Goal: Find specific page/section: Find specific page/section

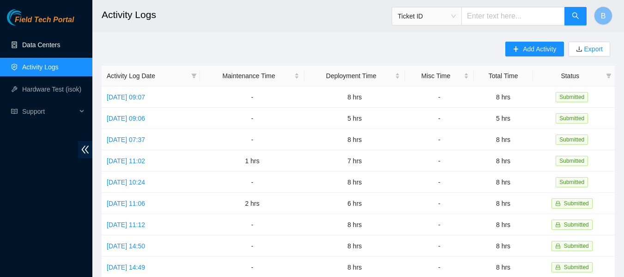
click at [53, 41] on link "Data Centers" at bounding box center [41, 44] width 38 height 7
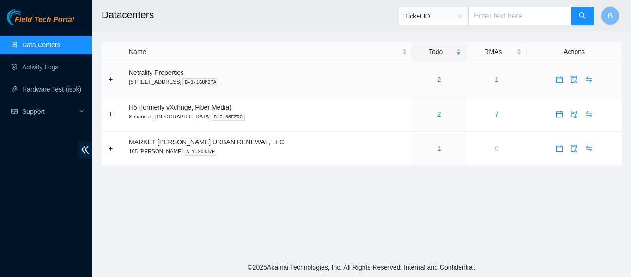
click at [437, 80] on link "2" at bounding box center [439, 79] width 4 height 7
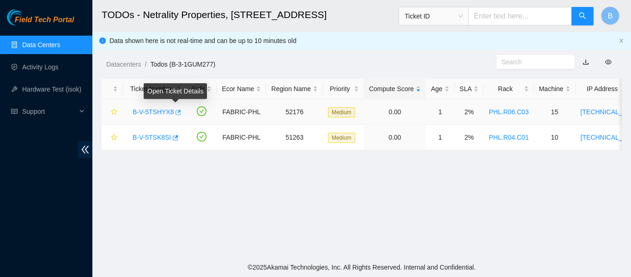
click at [176, 113] on icon "button" at bounding box center [177, 112] width 6 height 6
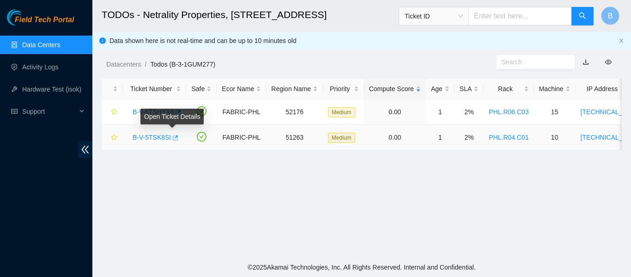
click at [172, 139] on icon "button" at bounding box center [174, 137] width 6 height 6
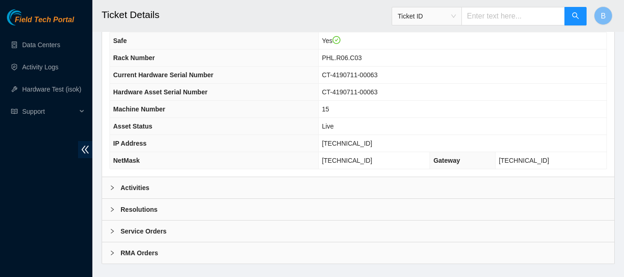
scroll to position [345, 0]
click at [179, 194] on div "Activities" at bounding box center [358, 186] width 512 height 21
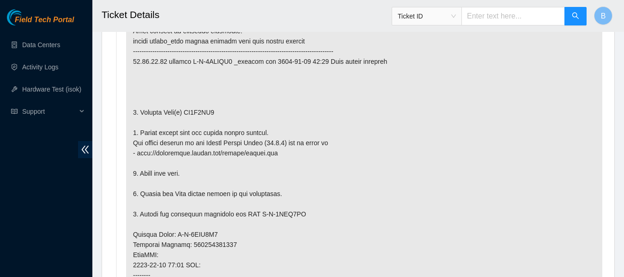
scroll to position [571, 0]
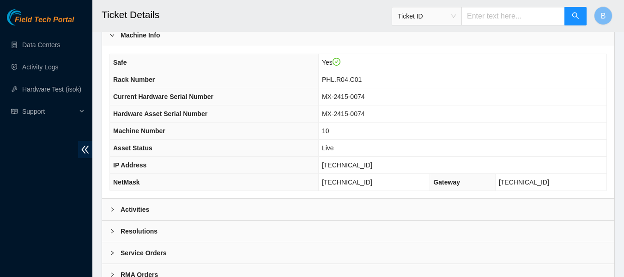
scroll to position [360, 0]
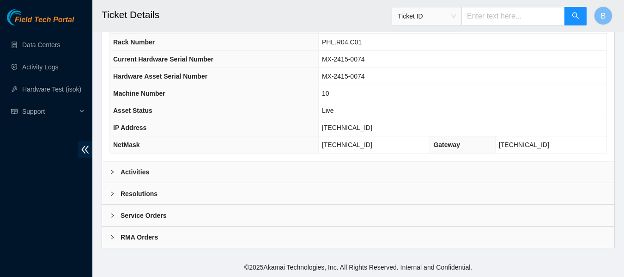
click at [181, 170] on div "Activities" at bounding box center [358, 171] width 512 height 21
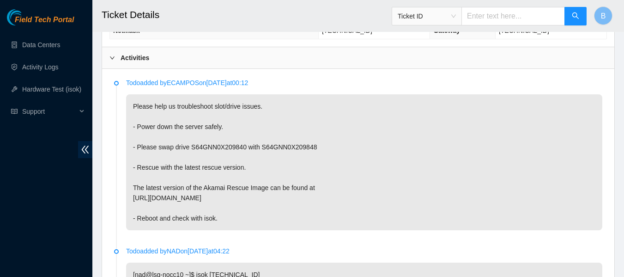
scroll to position [475, 0]
